Goal: Task Accomplishment & Management: Manage account settings

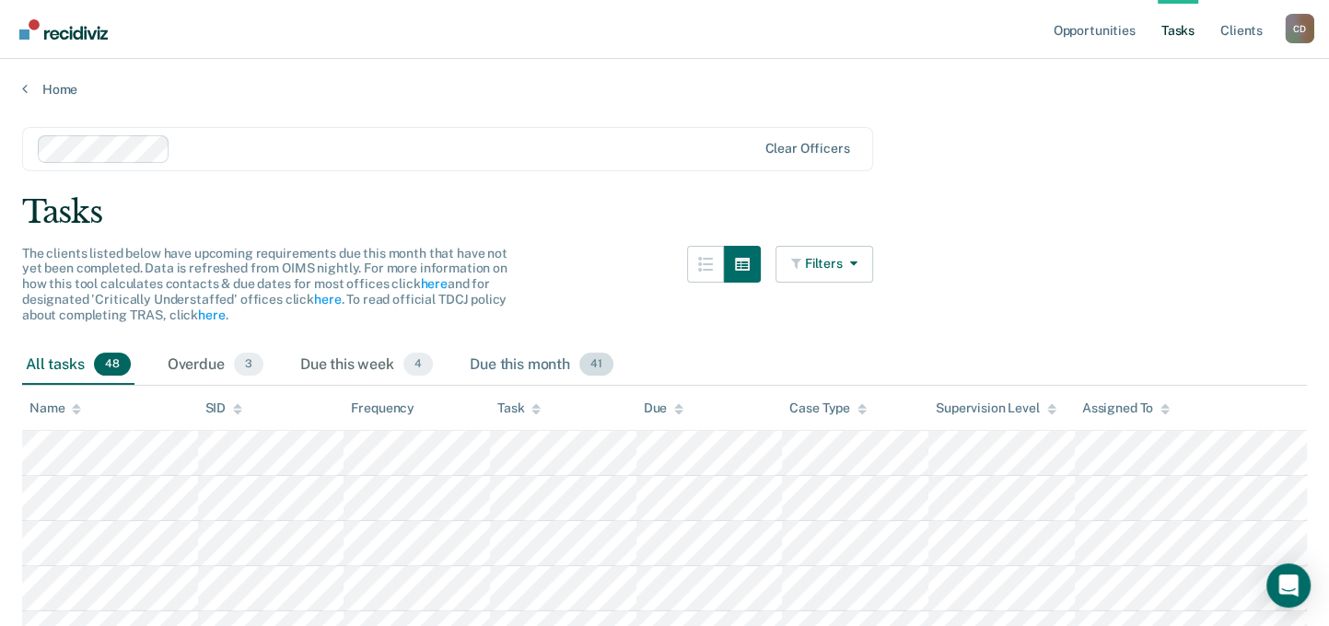
click at [467, 360] on div "Due this month 41" at bounding box center [541, 365] width 151 height 41
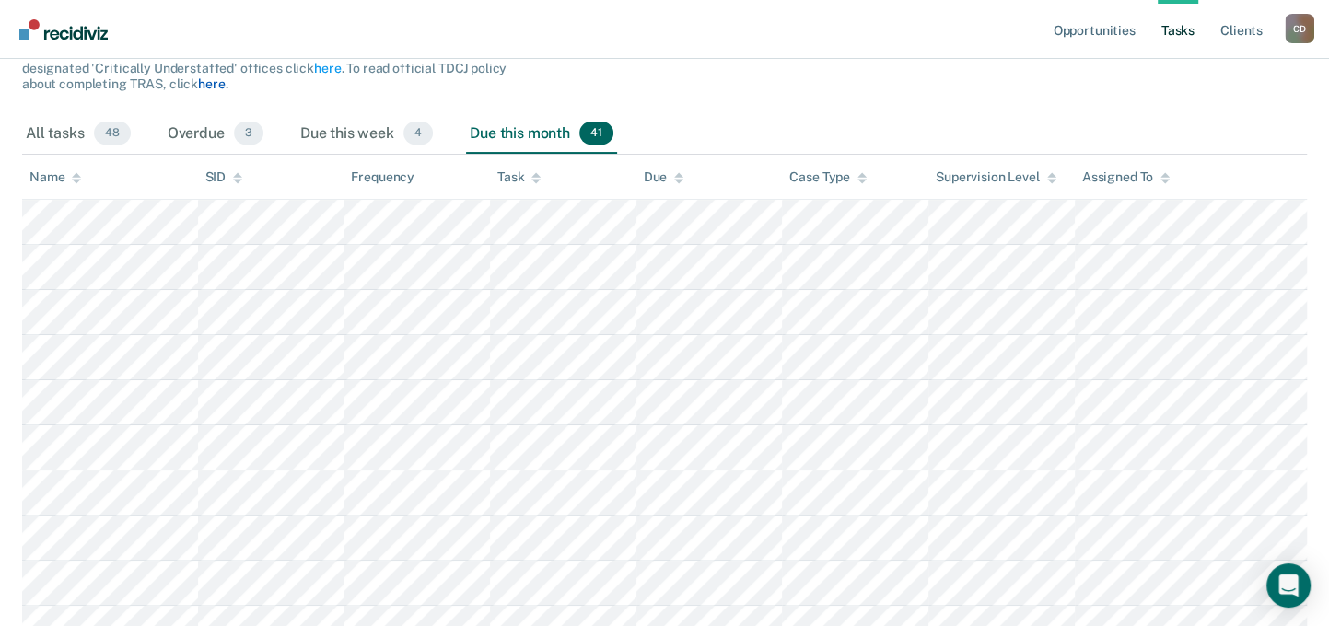
scroll to position [92, 0]
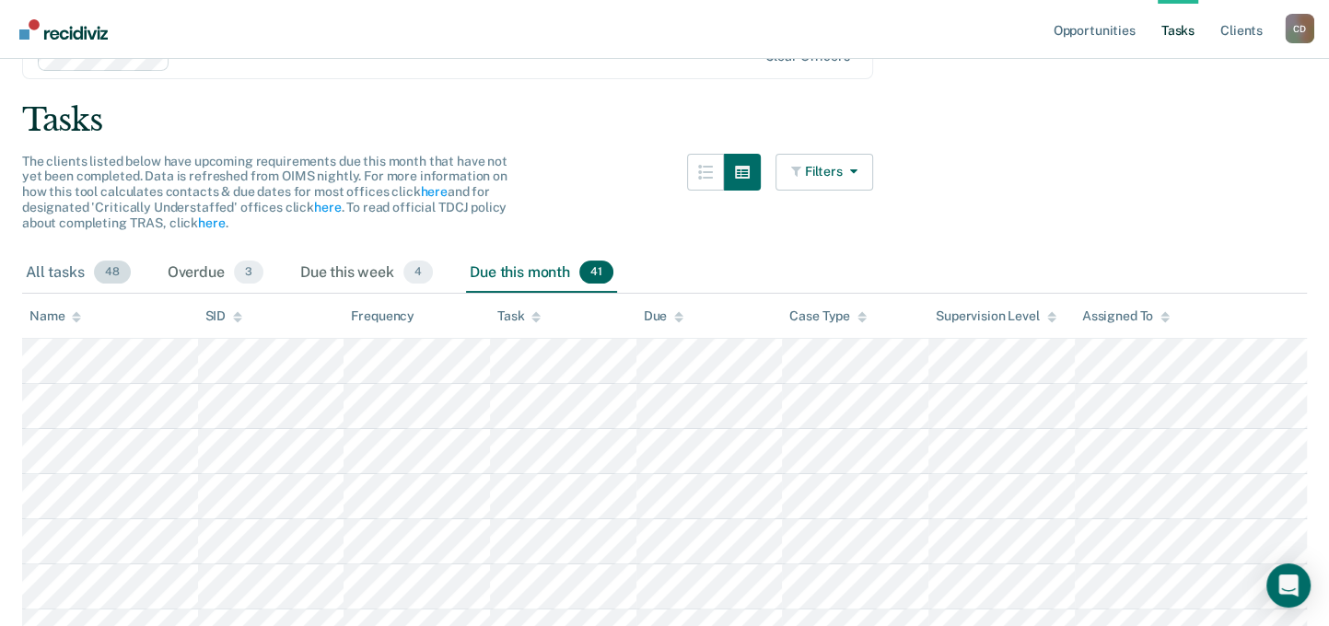
click at [40, 271] on div "All tasks 48" at bounding box center [78, 273] width 112 height 41
click at [53, 309] on div "Name" at bounding box center [55, 317] width 52 height 16
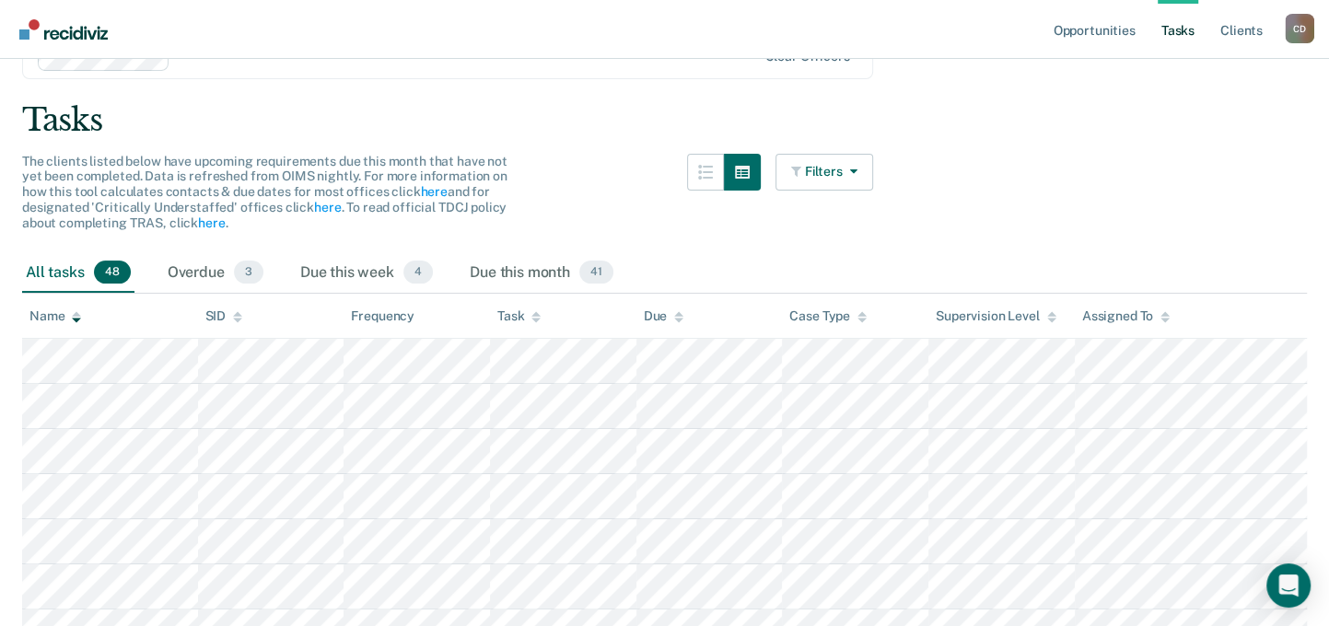
click at [57, 312] on div "Name" at bounding box center [55, 317] width 52 height 16
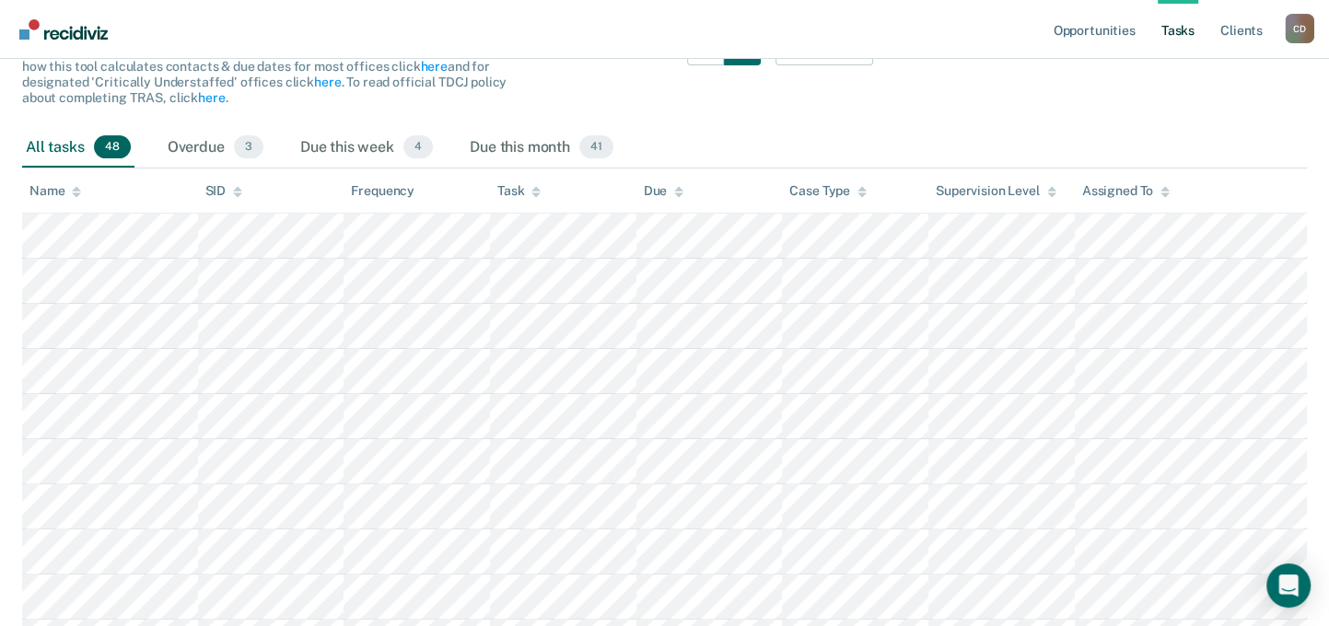
scroll to position [276, 0]
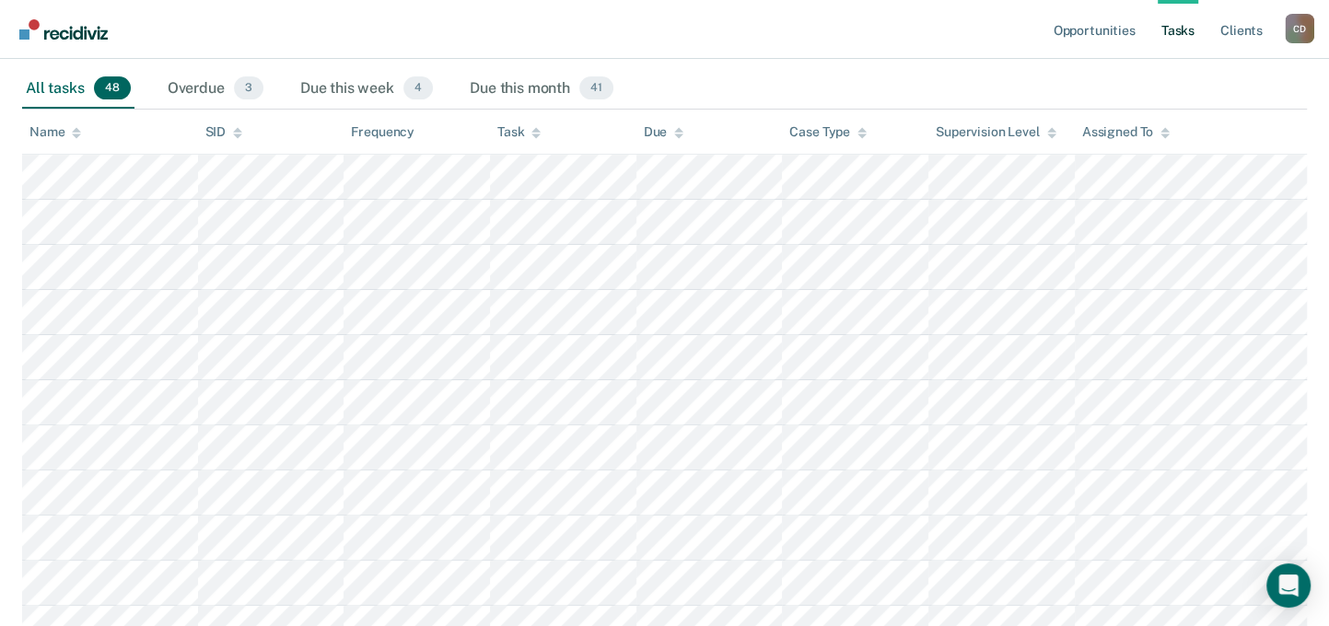
click at [76, 127] on icon at bounding box center [76, 129] width 9 height 5
click at [76, 129] on icon at bounding box center [76, 129] width 9 height 5
click at [78, 129] on icon at bounding box center [76, 129] width 9 height 5
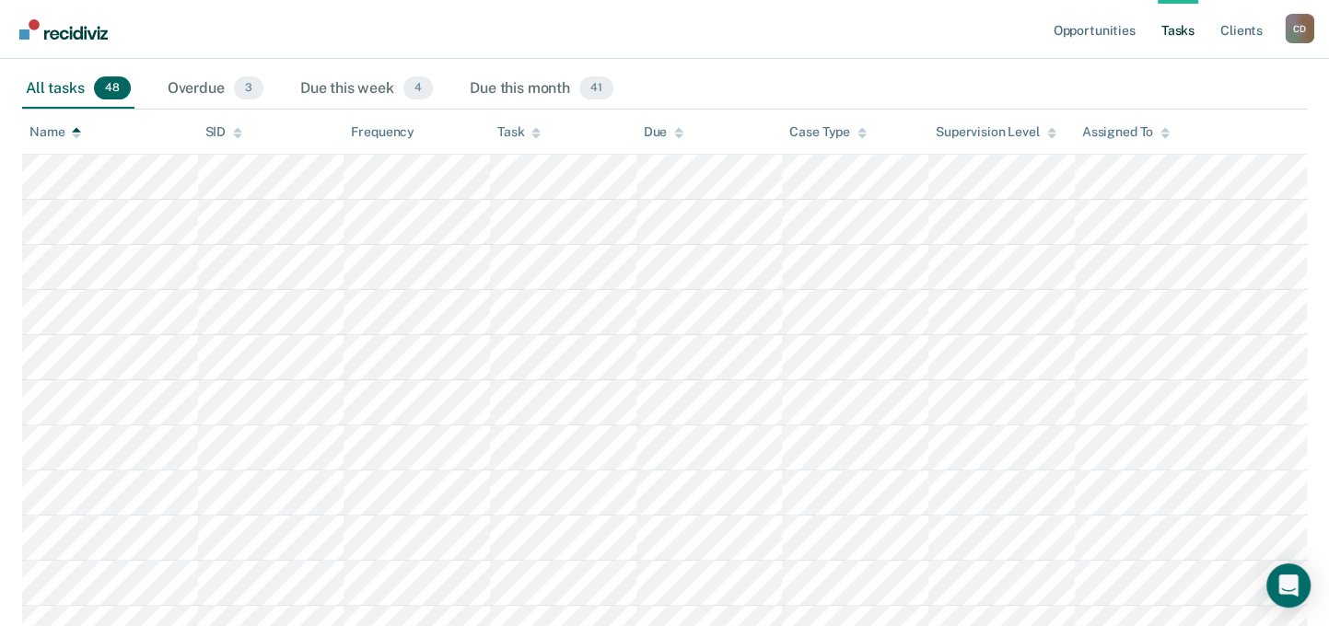
click at [78, 129] on icon at bounding box center [76, 129] width 9 height 5
